Goal: Answer question/provide support: Share knowledge or assist other users

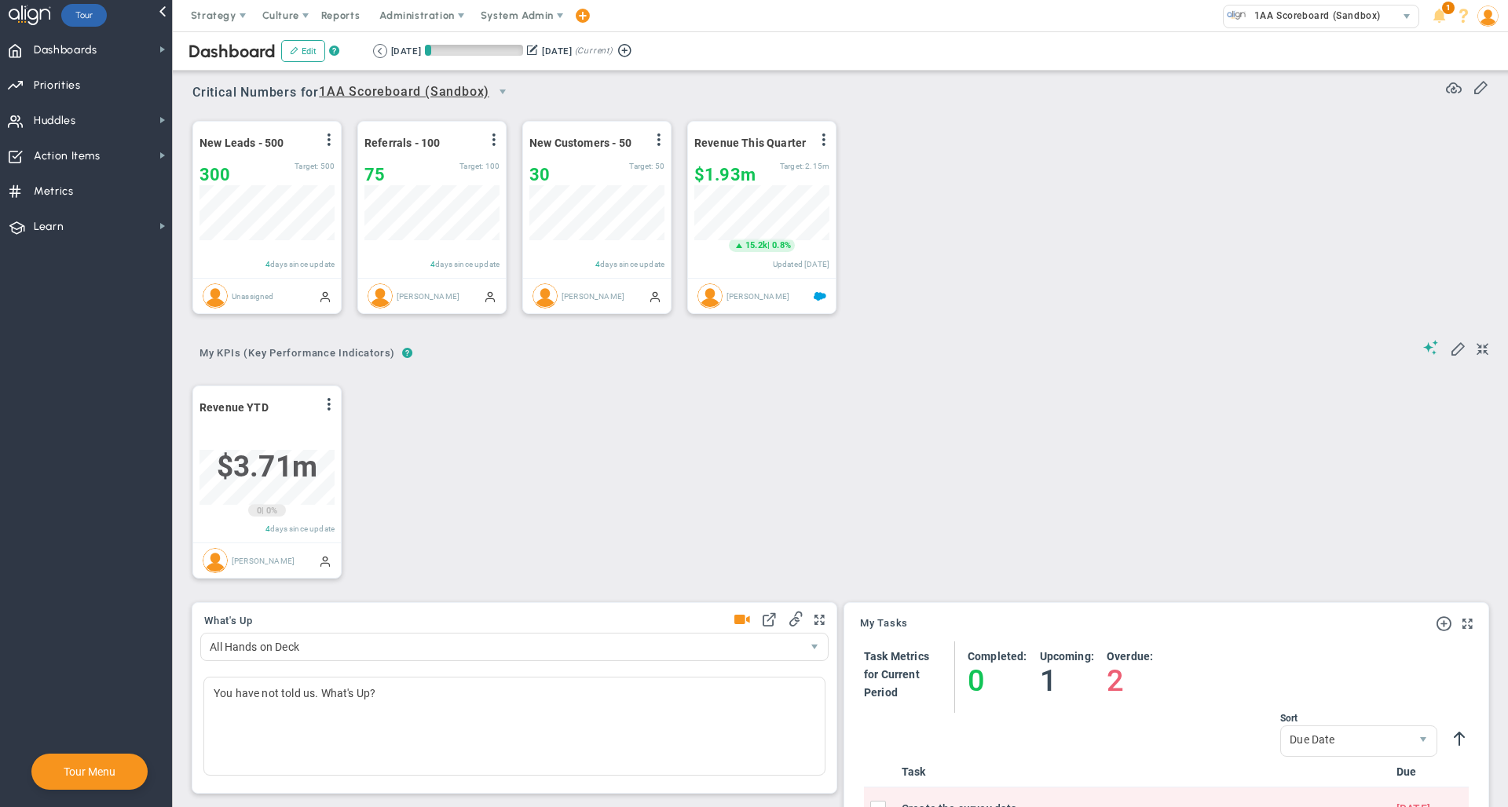
click at [472, 31] on div "Dashboard Edit ? Retrieving period... 10/1/2025 12/31/2025 (Current)" at bounding box center [840, 50] width 1366 height 39
click at [521, 21] on span "System Admin" at bounding box center [518, 15] width 99 height 31
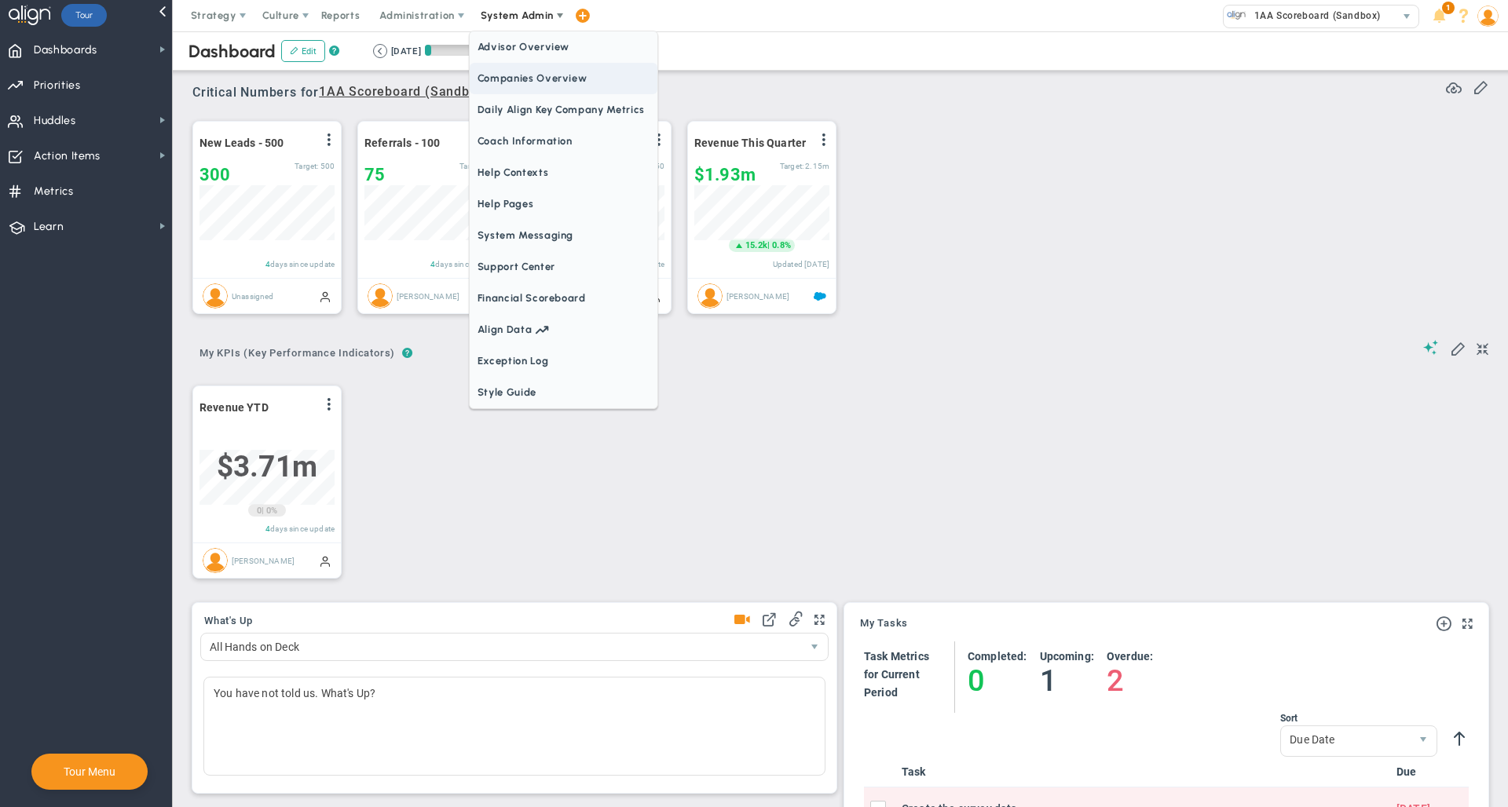
click at [543, 81] on span "Companies Overview" at bounding box center [564, 78] width 188 height 31
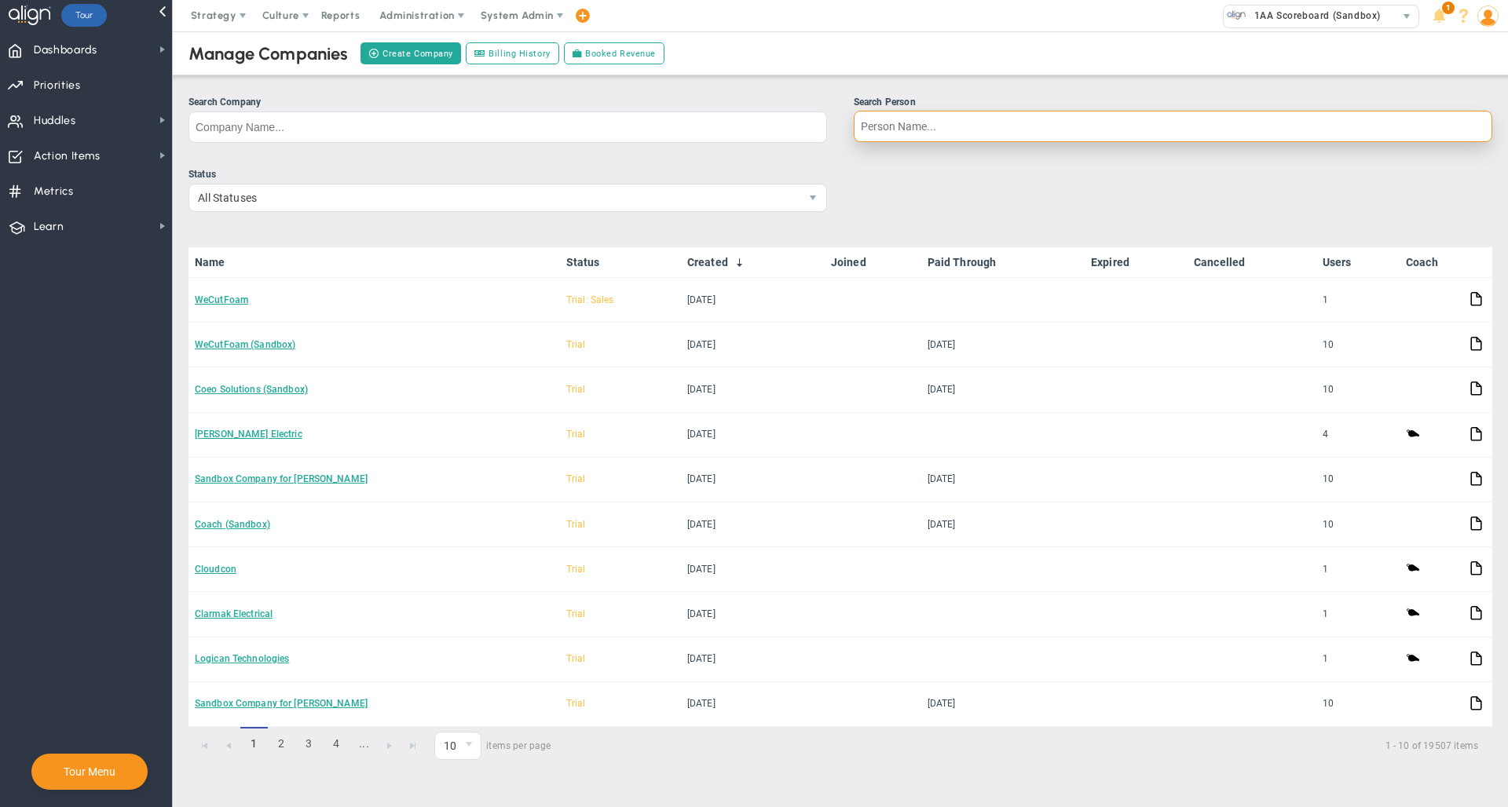
click at [919, 119] on input "Search Person" at bounding box center [1172, 126] width 638 height 31
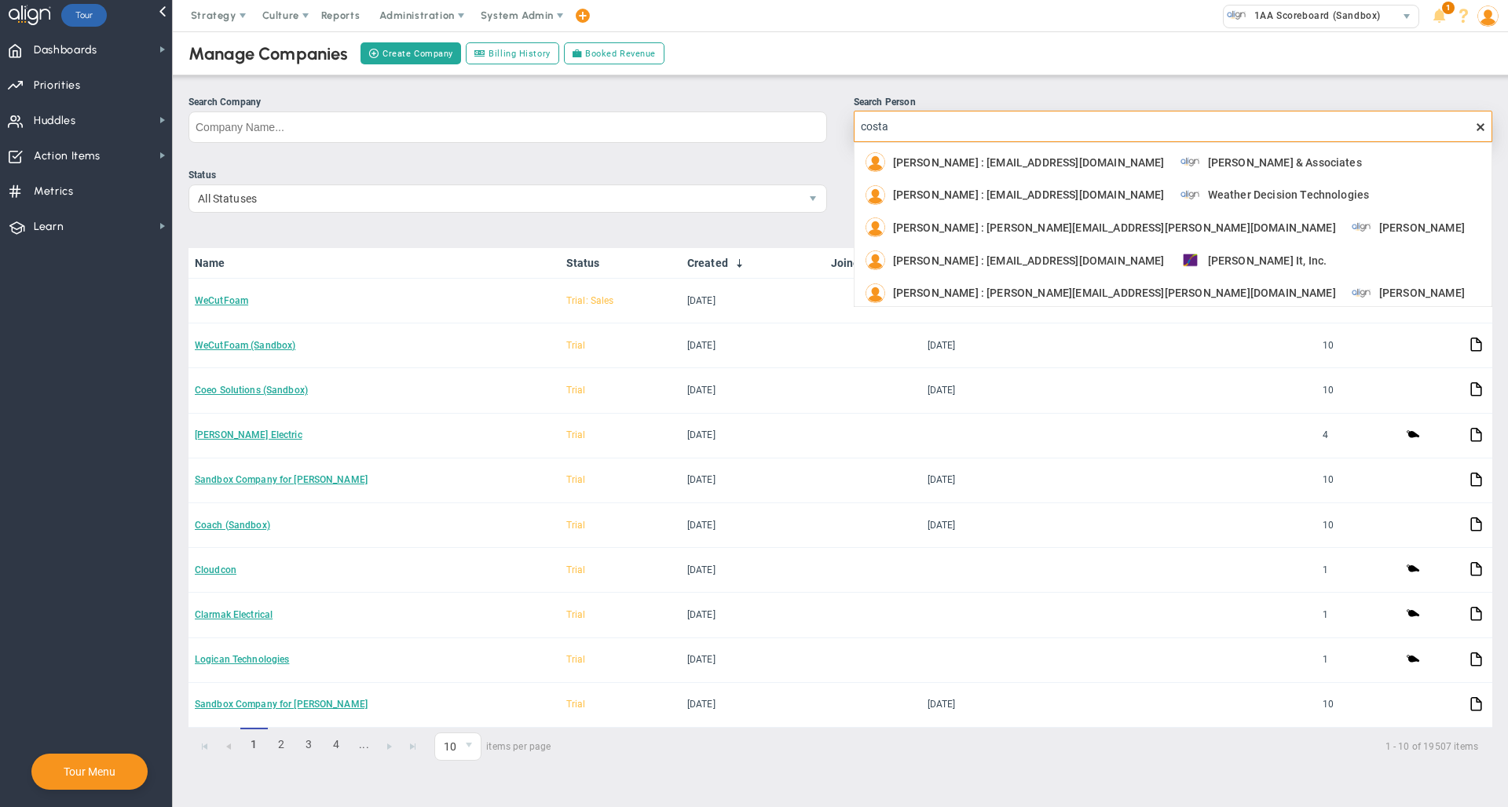
type input "costa s"
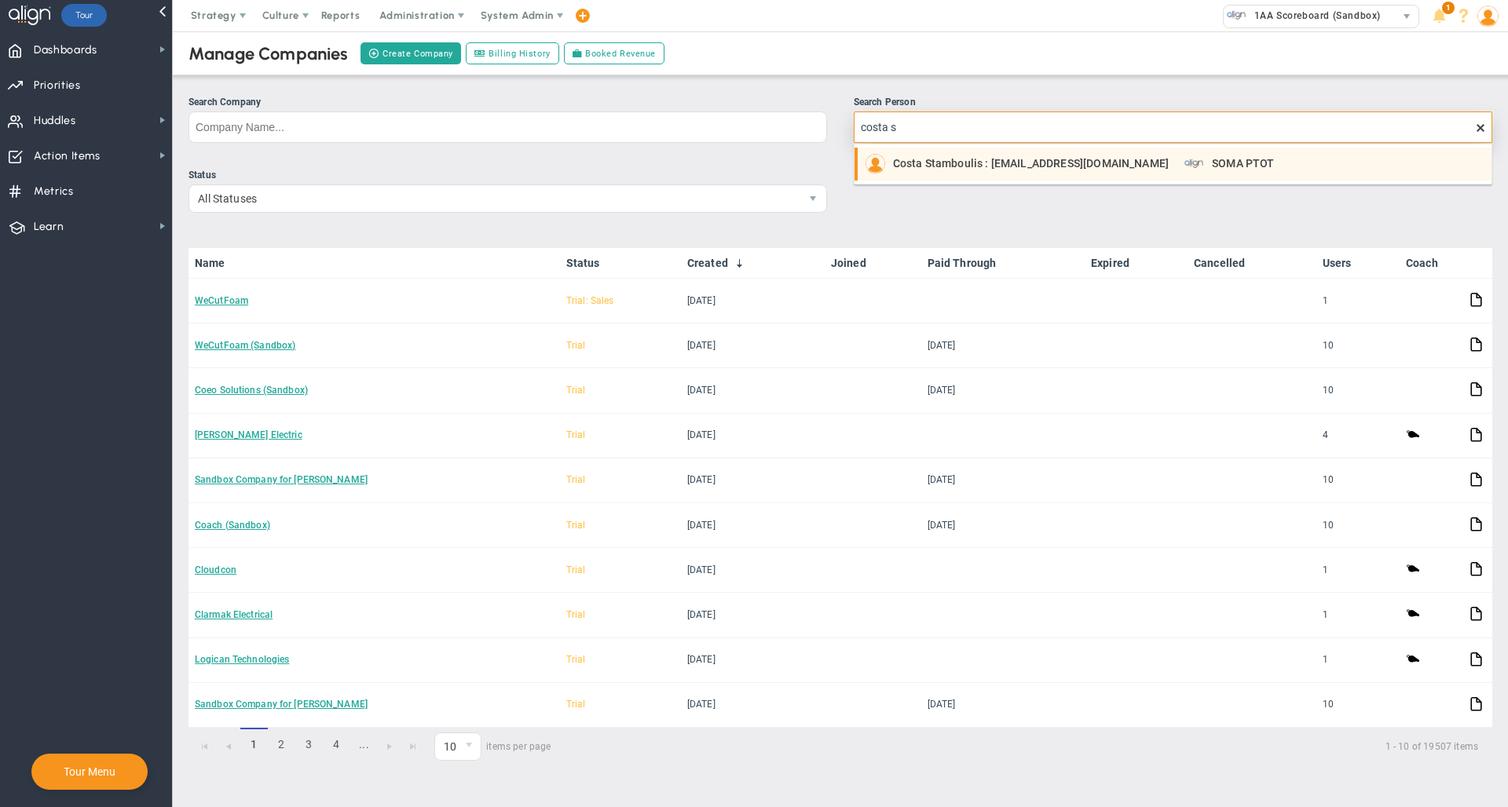
click at [973, 164] on span "Costa Stamboulis : cstamboulis@somaptot.com" at bounding box center [1031, 163] width 276 height 11
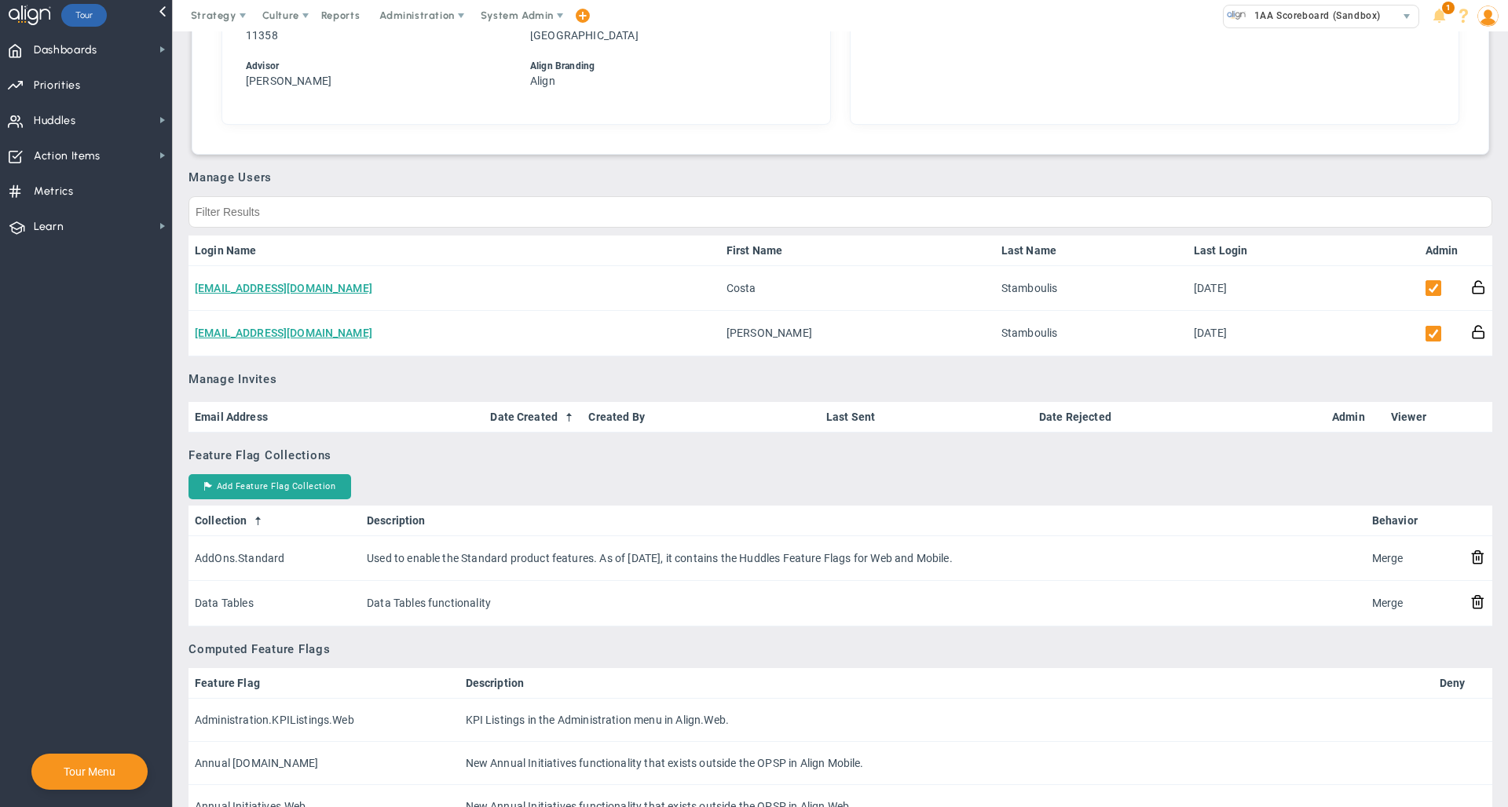
scroll to position [706, 0]
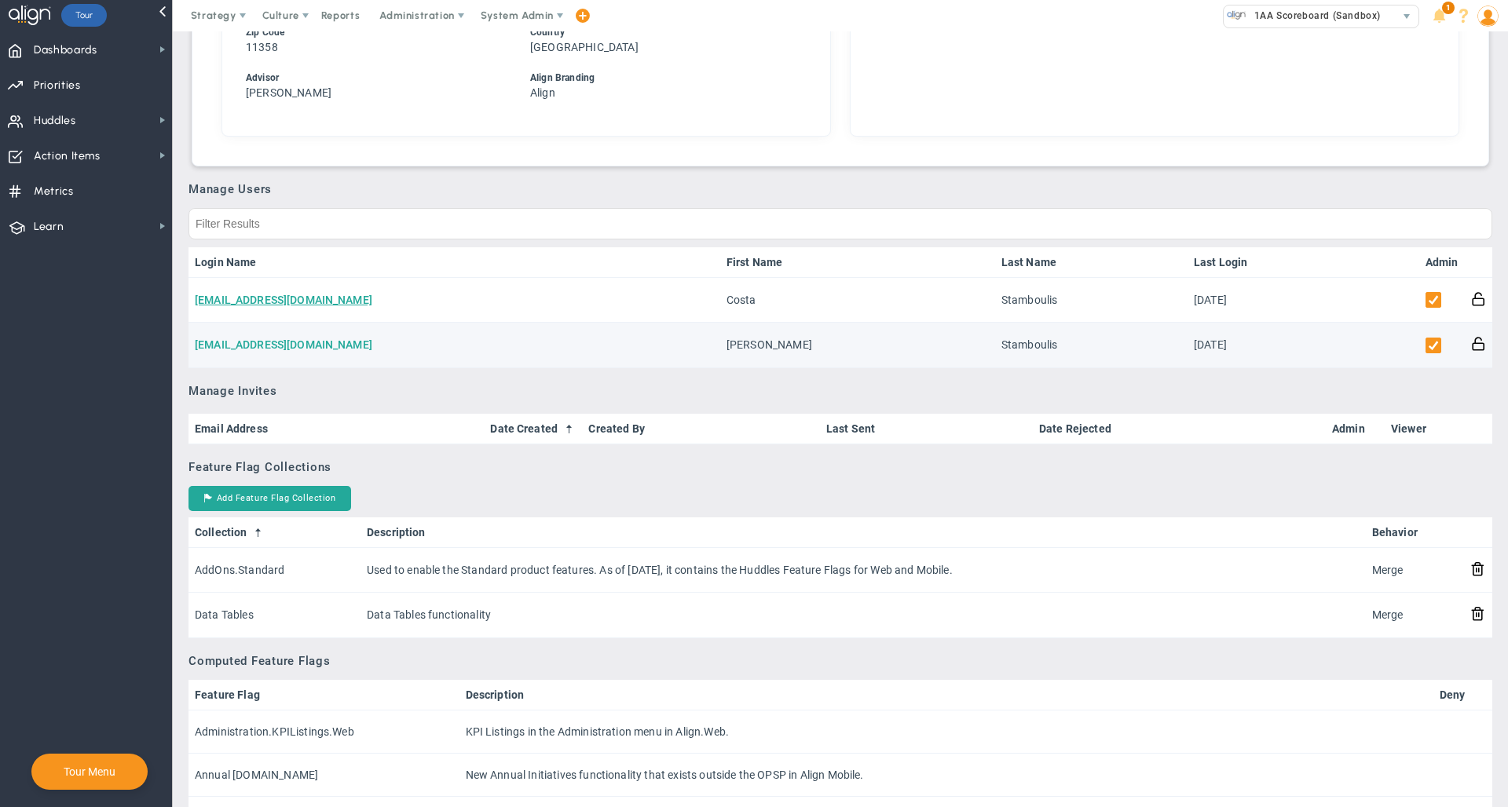
click at [284, 349] on link "gstamboulis@somaptot.com" at bounding box center [283, 344] width 177 height 13
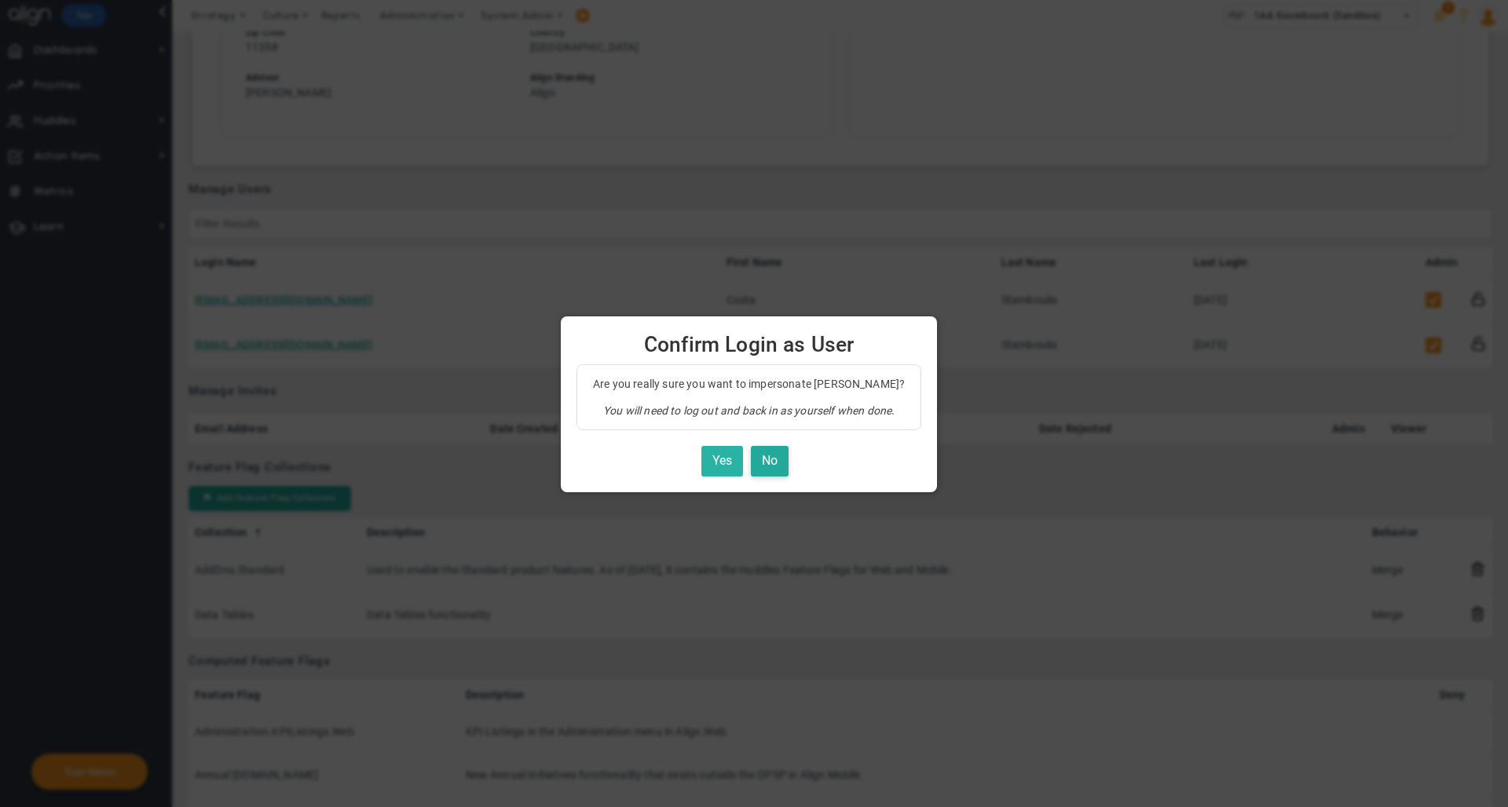
click at [721, 465] on button "Yes" at bounding box center [722, 461] width 42 height 31
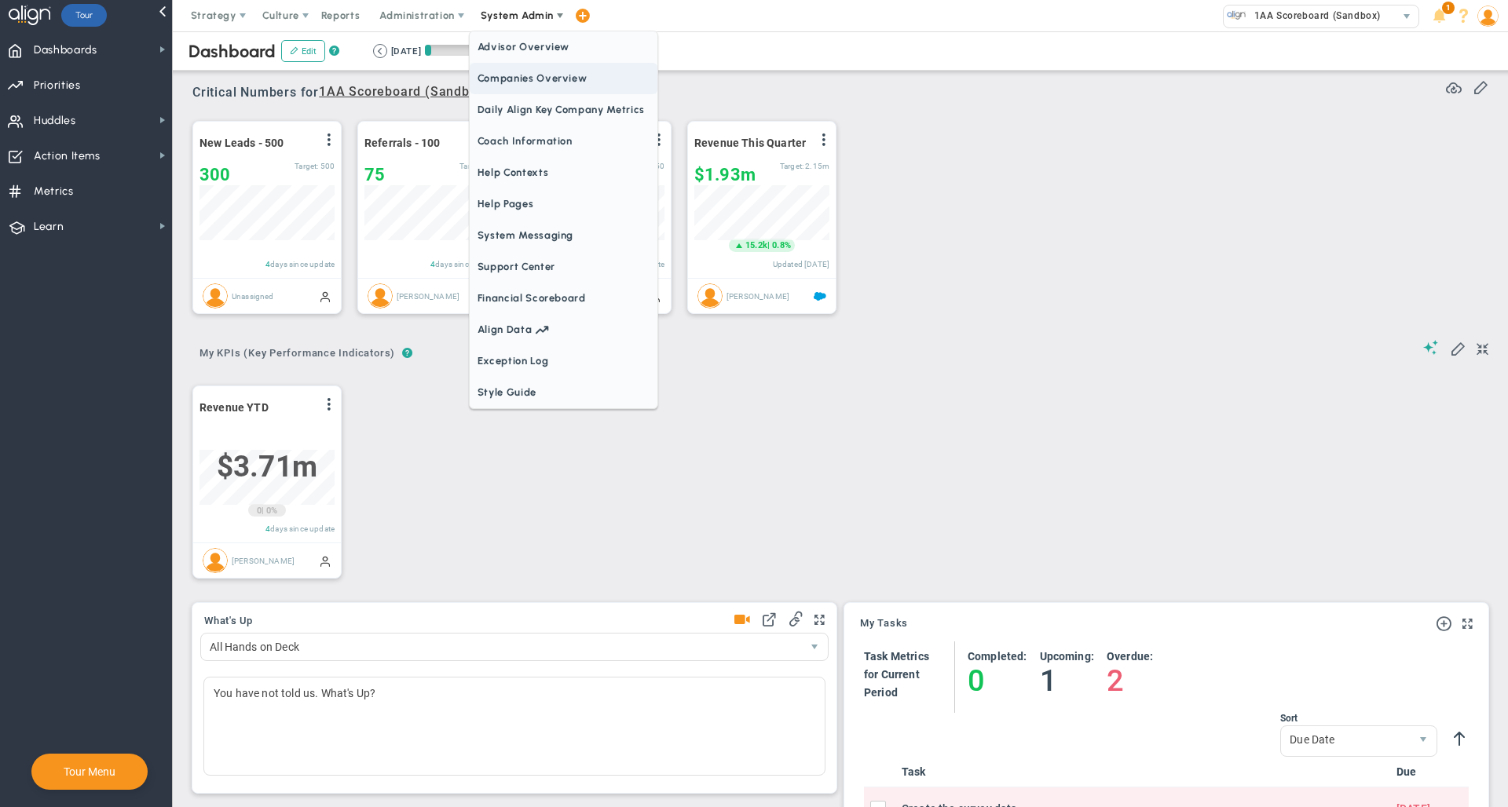
click at [525, 75] on span "Companies Overview" at bounding box center [564, 78] width 188 height 31
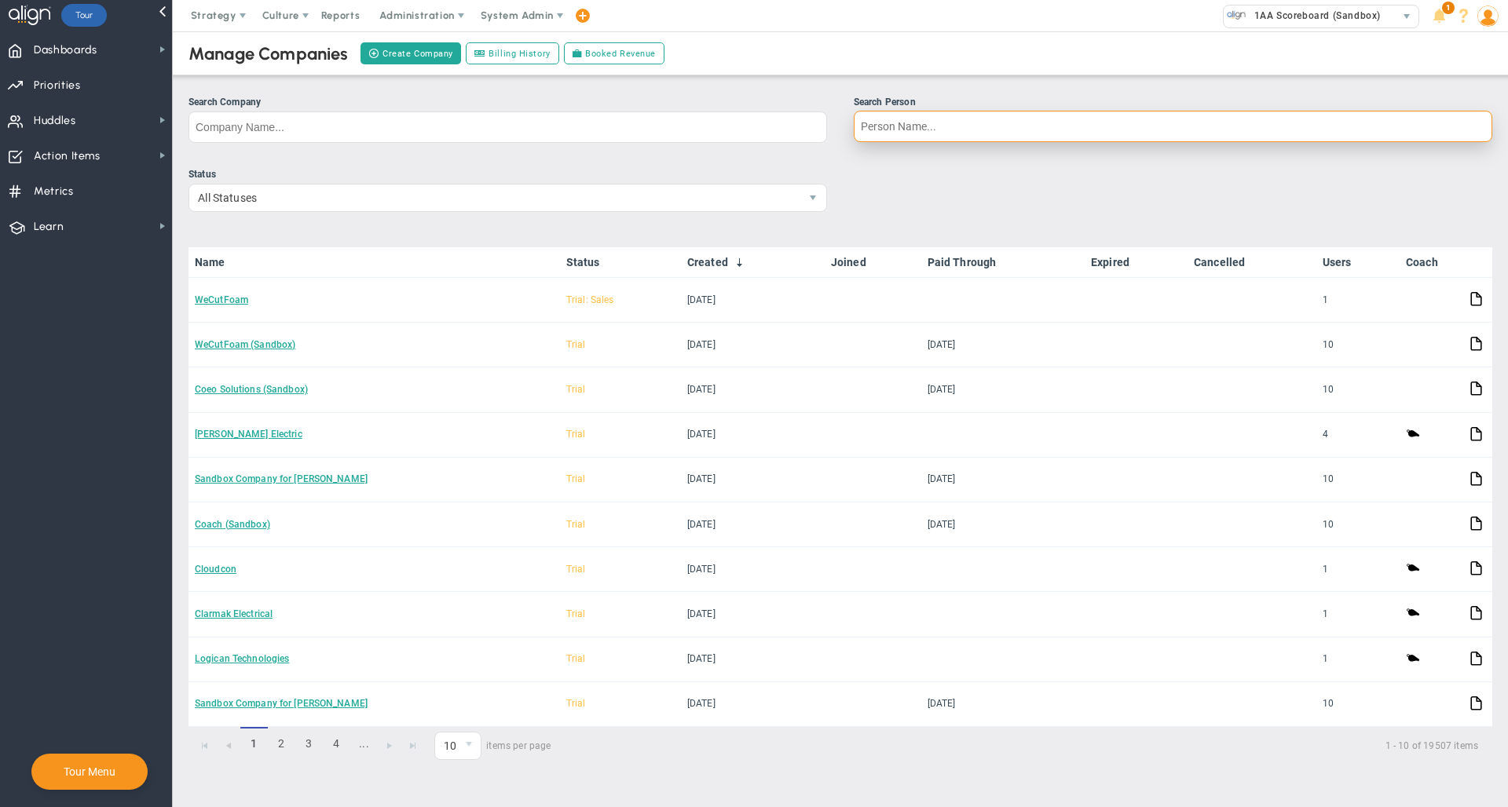
click at [874, 125] on input "Search Person" at bounding box center [1172, 126] width 638 height 31
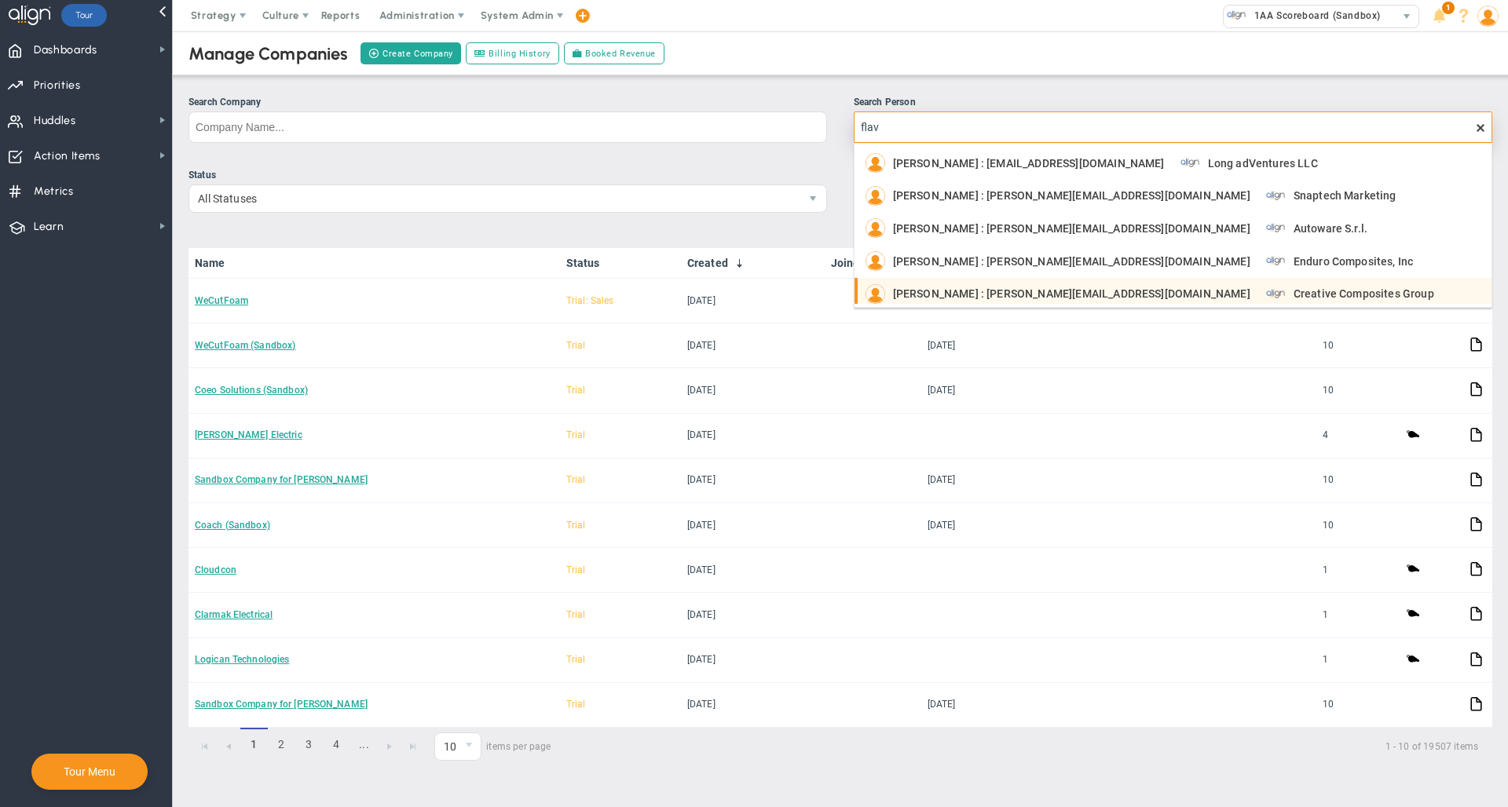
click at [987, 280] on li "[PERSON_NAME] : [PERSON_NAME][EMAIL_ADDRESS][DOMAIN_NAME] Creative Composites G…" at bounding box center [1172, 294] width 637 height 33
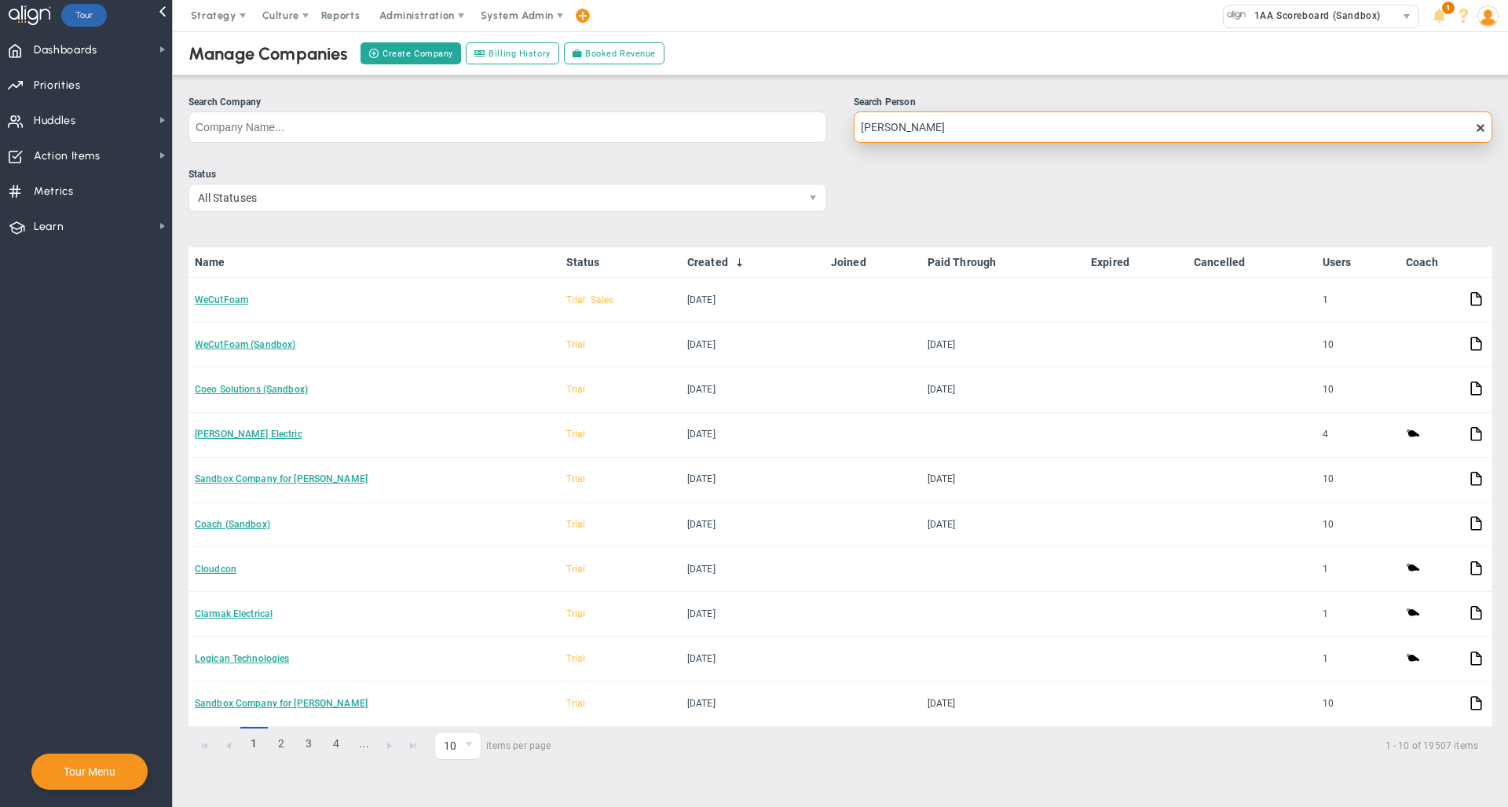
type input "[PERSON_NAME]"
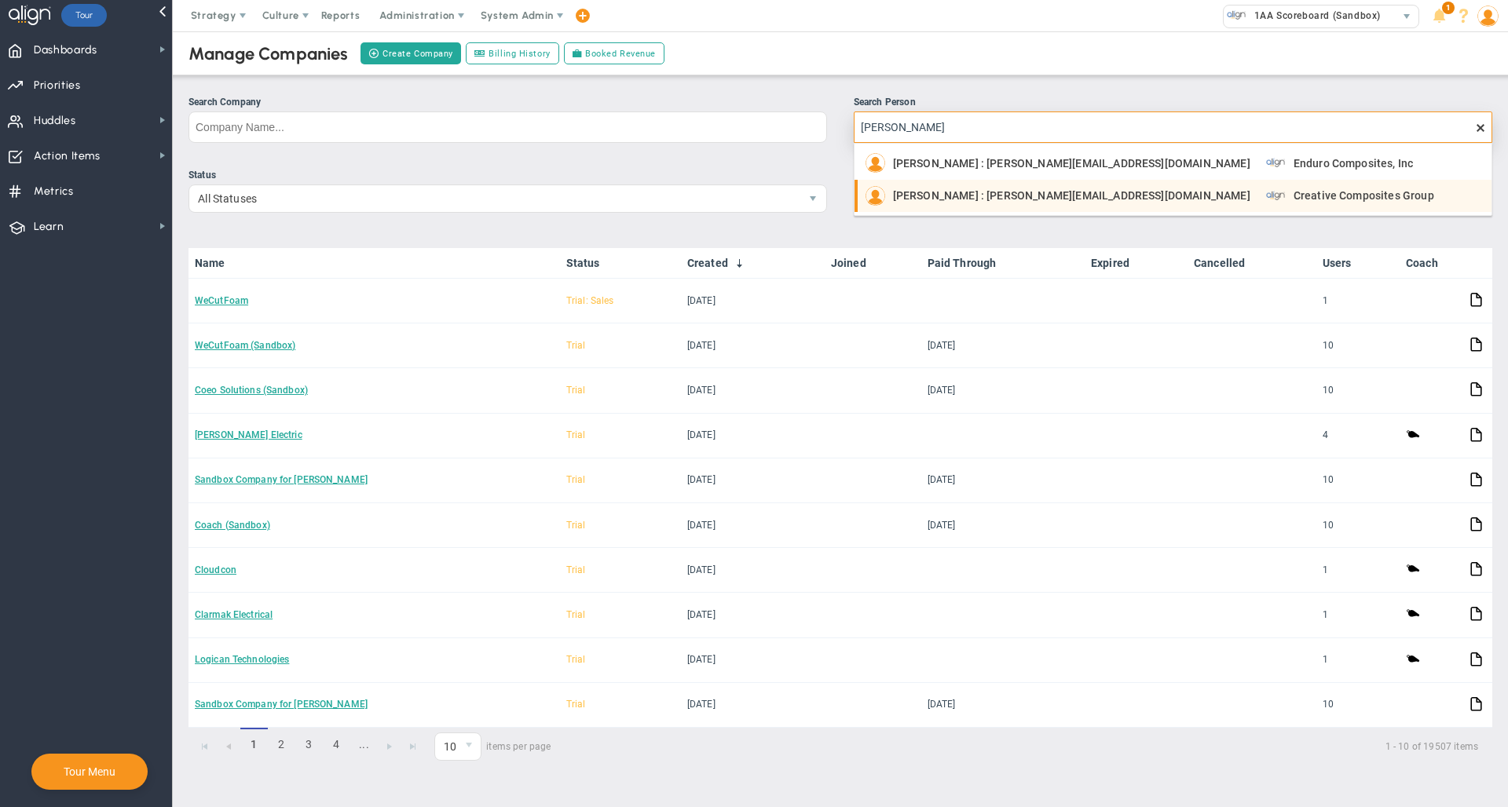
click at [1293, 201] on span "Creative Composites Group" at bounding box center [1363, 195] width 141 height 11
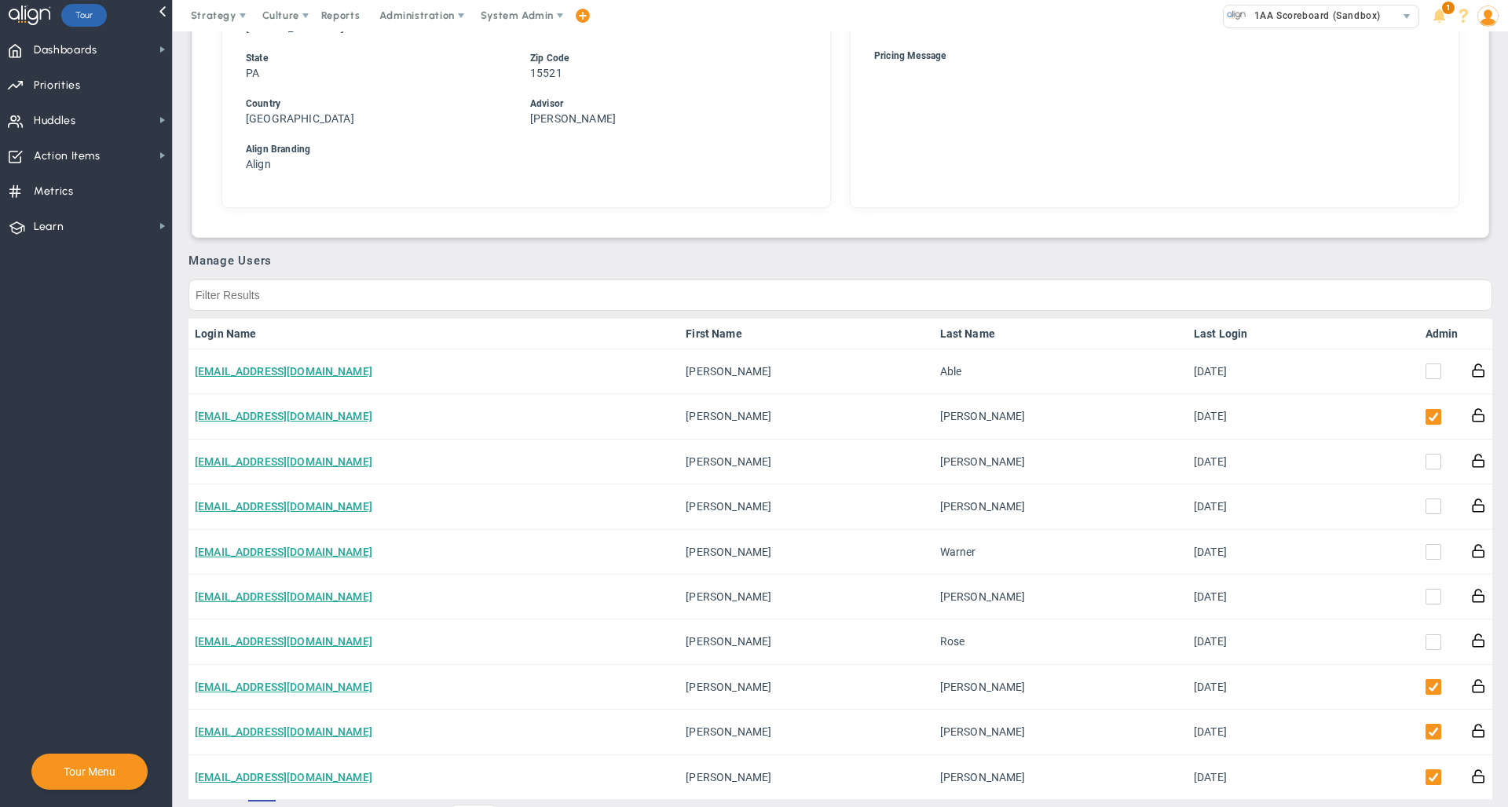
scroll to position [740, 0]
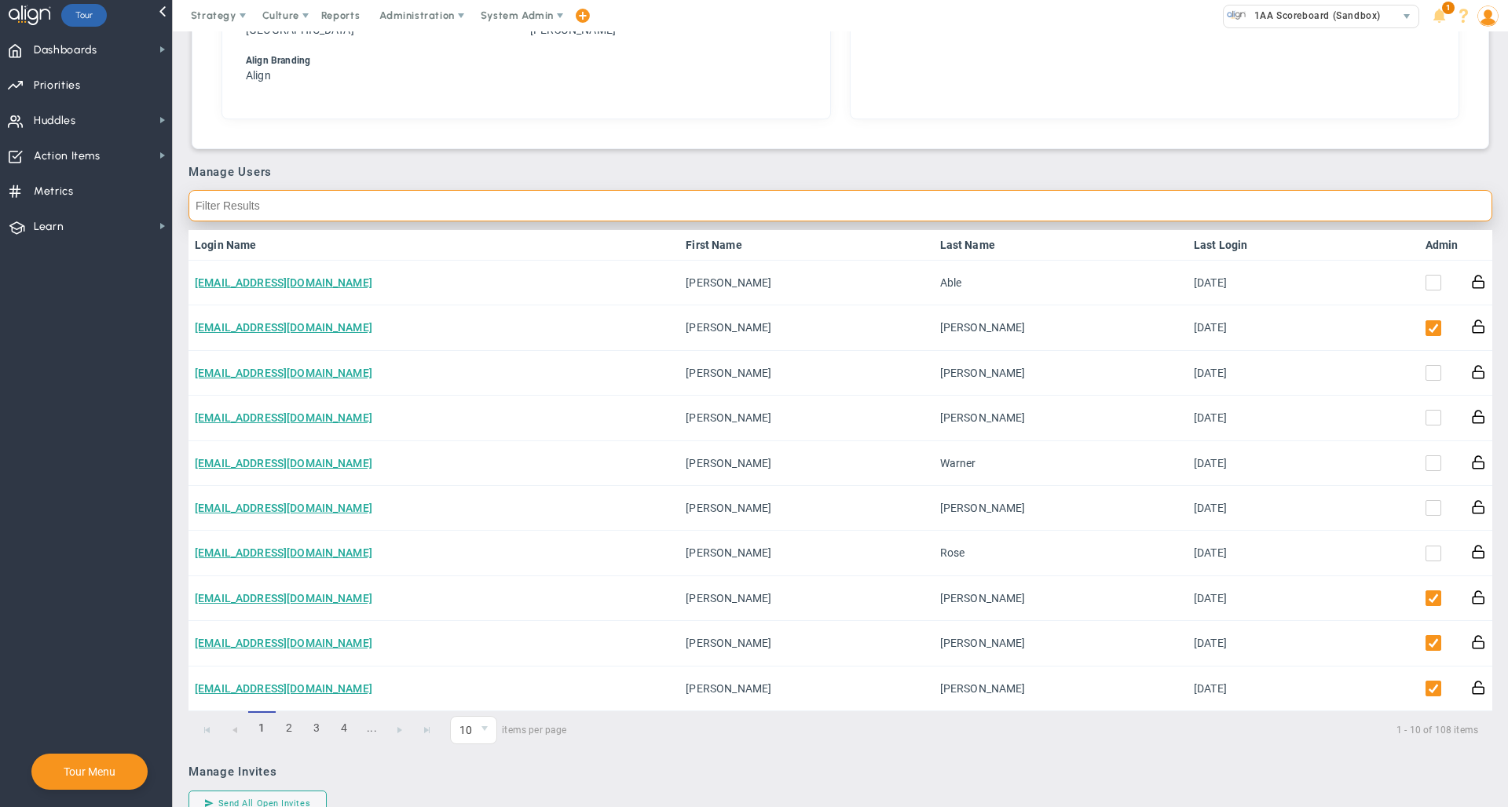
click at [1330, 210] on input "text" at bounding box center [839, 205] width 1303 height 31
type input "f"
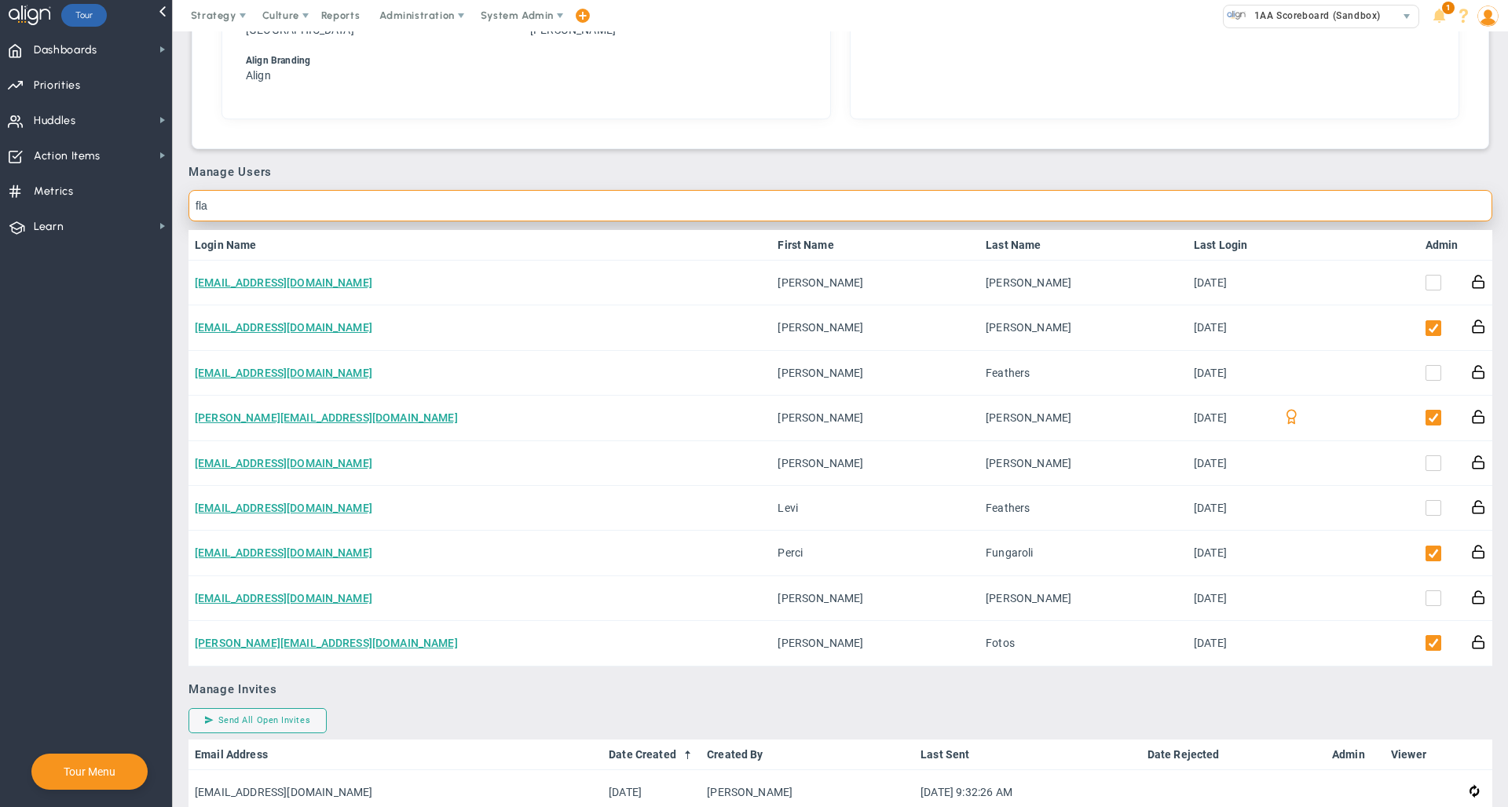
type input "fl"
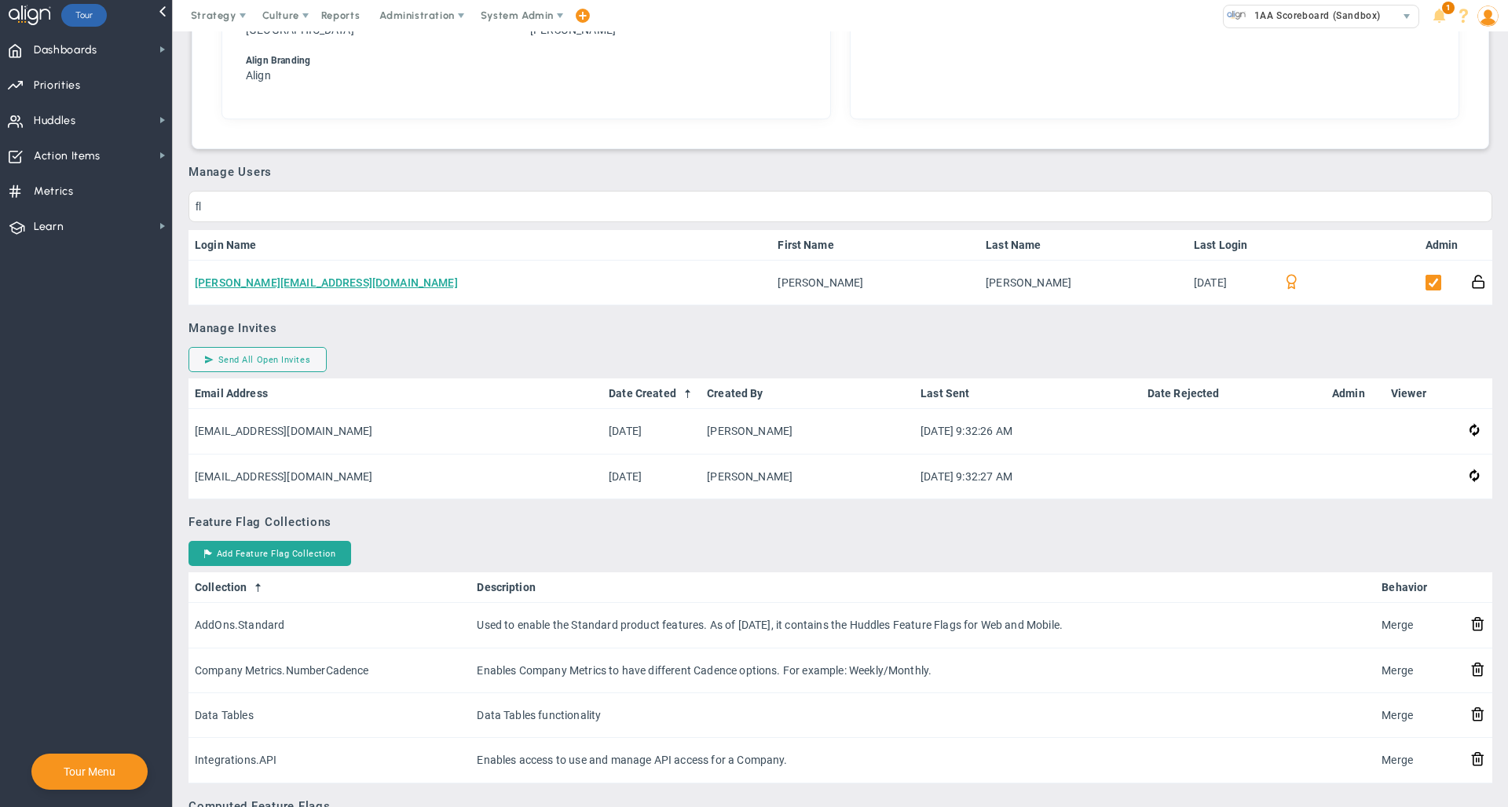
click at [830, 329] on h3 "Manage Invites" at bounding box center [839, 328] width 1303 height 14
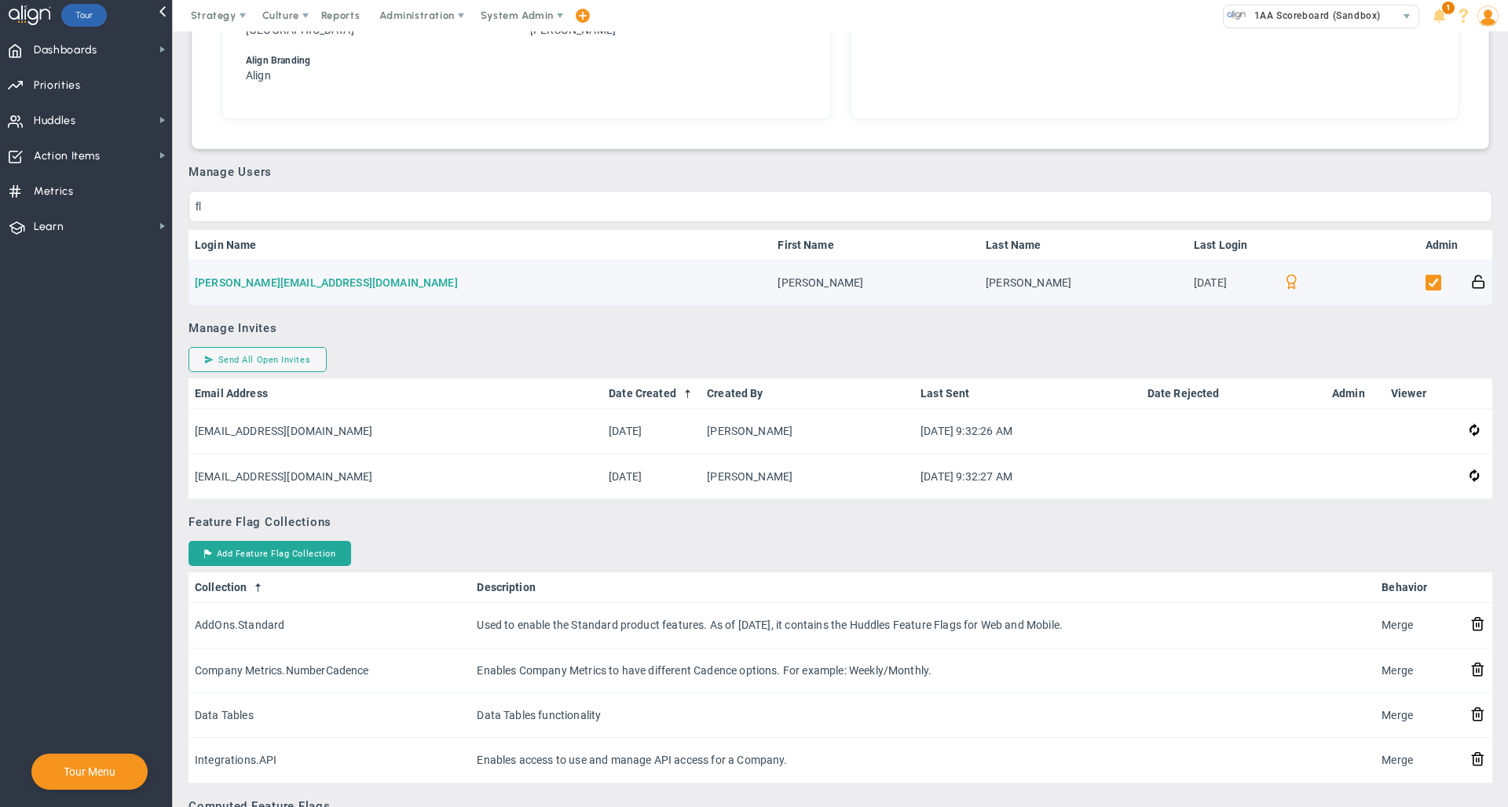
click at [318, 278] on link "[PERSON_NAME][EMAIL_ADDRESS][DOMAIN_NAME]" at bounding box center [326, 282] width 263 height 13
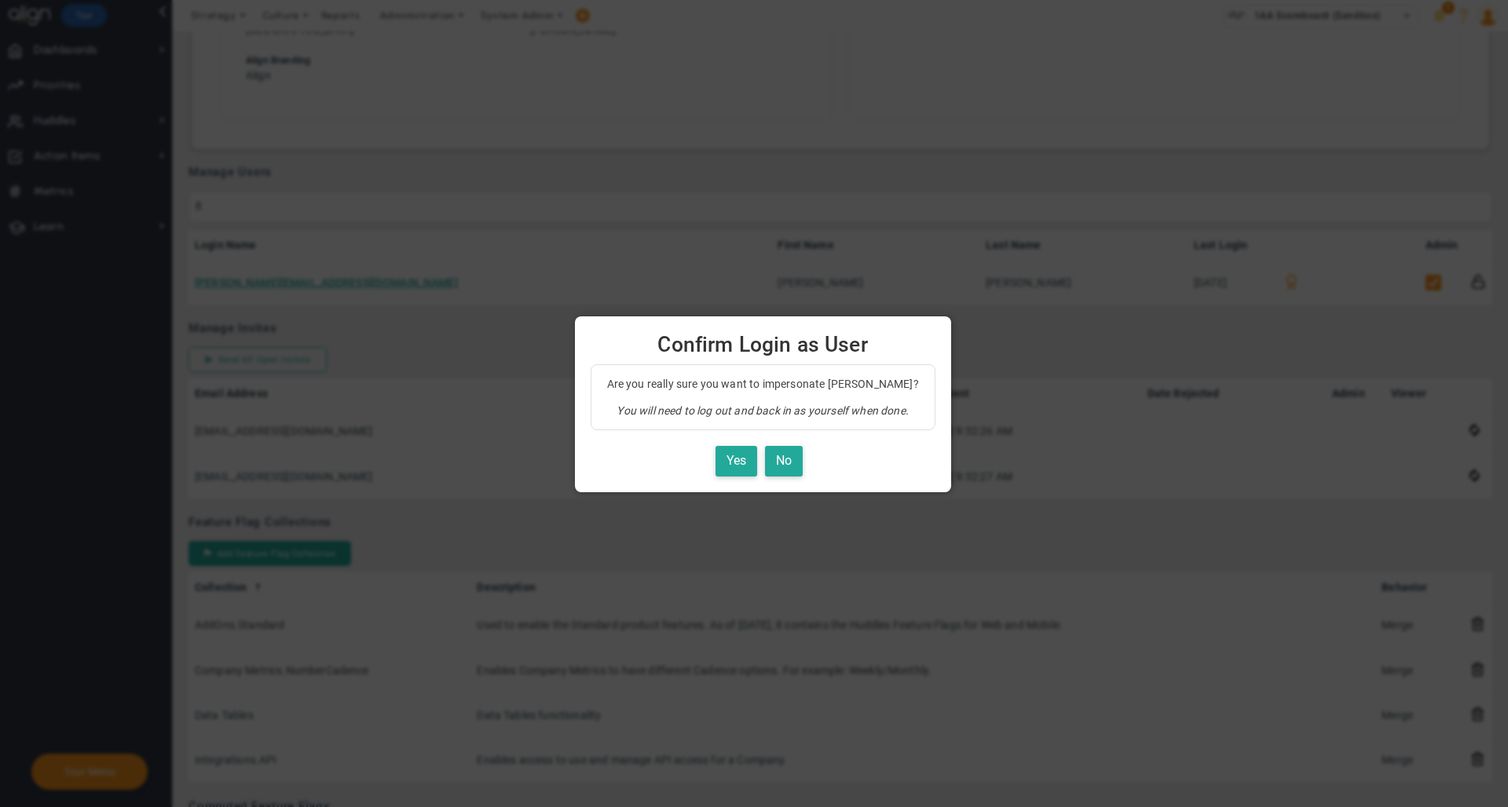
click at [728, 440] on div "Are you really sure you want to impersonate [PERSON_NAME]? You will need to log…" at bounding box center [762, 420] width 345 height 112
click at [729, 459] on button "Yes" at bounding box center [736, 461] width 42 height 31
